Goal: Navigation & Orientation: Find specific page/section

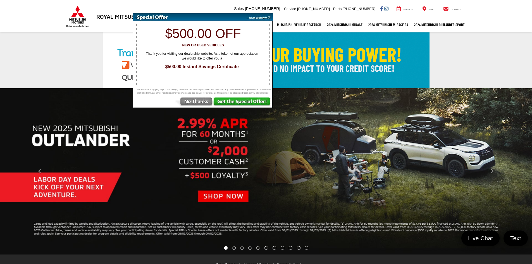
select select "Mitsubishi"
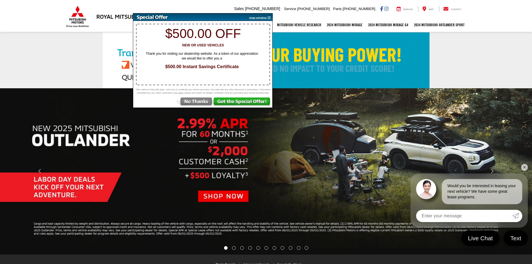
click at [196, 108] on img at bounding box center [193, 102] width 39 height 10
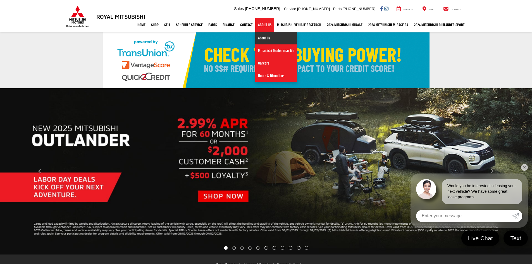
click at [261, 37] on link "About Us" at bounding box center [276, 38] width 42 height 13
